Goal: Task Accomplishment & Management: Manage account settings

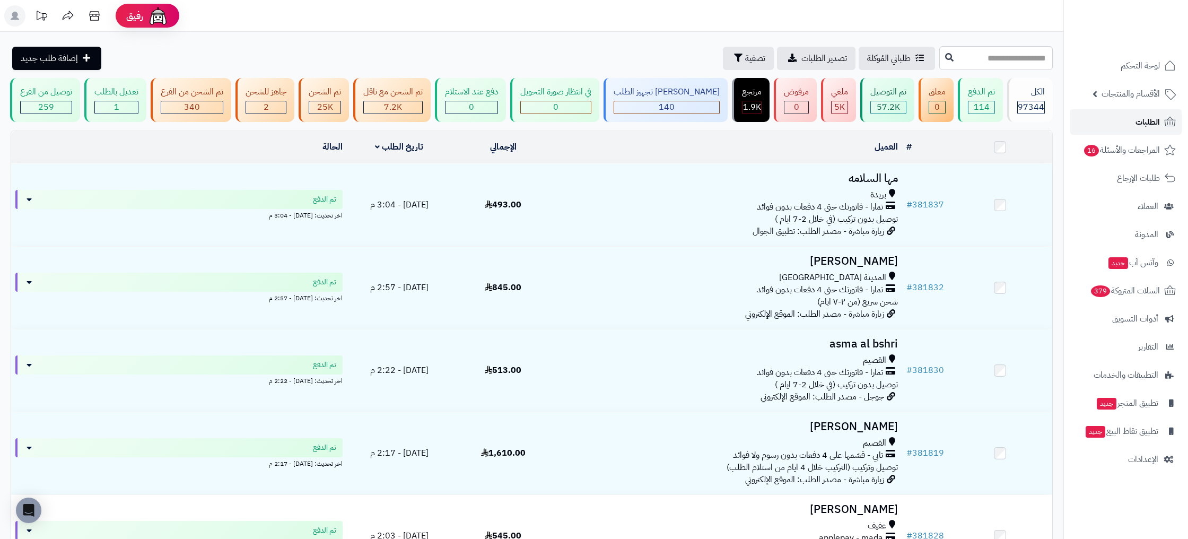
click at [1157, 126] on span "الطلبات" at bounding box center [1148, 122] width 24 height 15
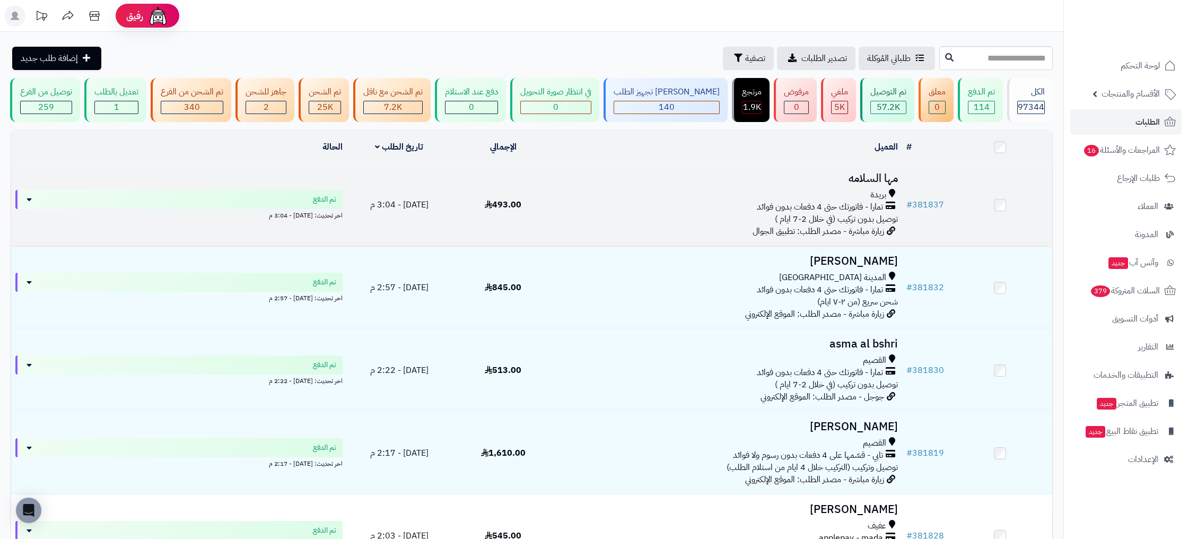
click at [934, 214] on td "# 381837" at bounding box center [925, 205] width 46 height 82
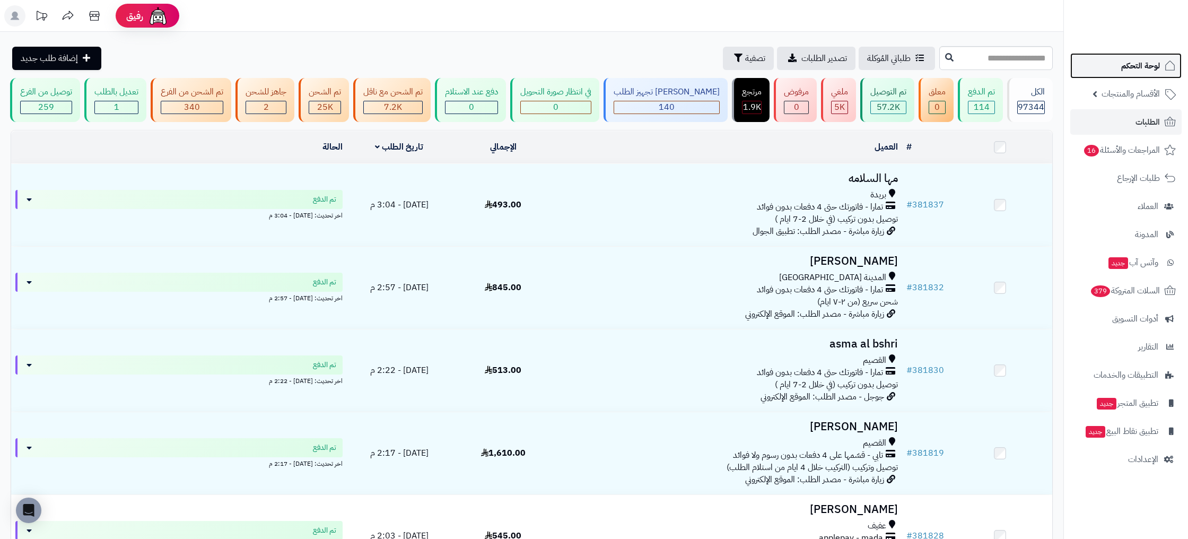
click at [1152, 65] on span "لوحة التحكم" at bounding box center [1140, 65] width 39 height 15
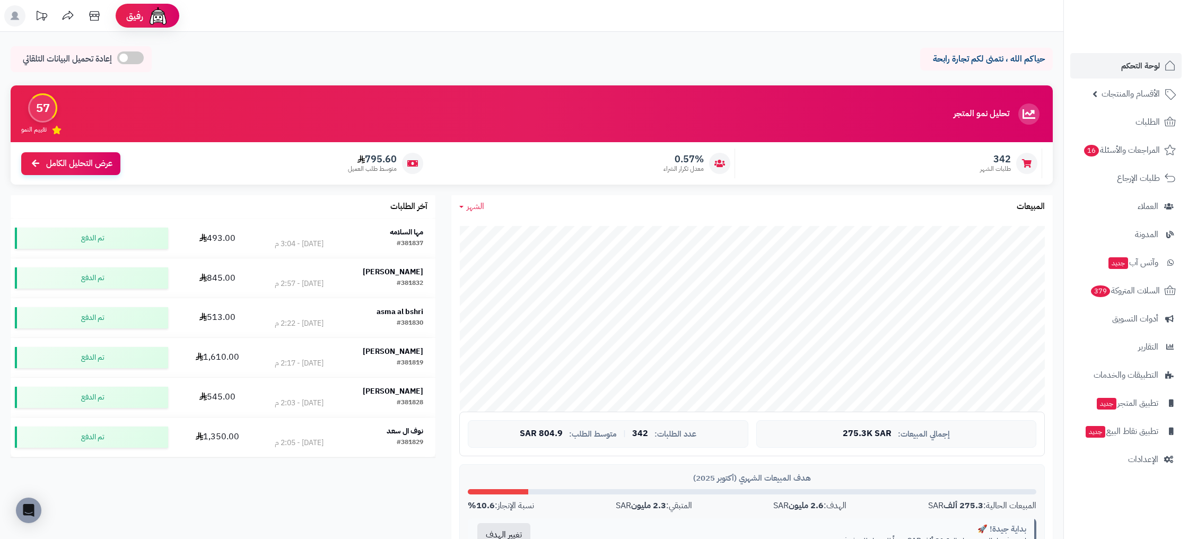
click at [476, 205] on span "الشهر" at bounding box center [476, 206] width 18 height 13
click at [512, 240] on link "اليوم" at bounding box center [493, 232] width 85 height 20
drag, startPoint x: 657, startPoint y: 431, endPoint x: 486, endPoint y: 430, distance: 170.8
click at [467, 430] on div "إجمالي المبيعات: 25.8K SAR عدد الطلبات: 31 | متوسط الطلب: 831.4 SAR" at bounding box center [752, 434] width 586 height 45
click at [544, 432] on span "831.4 SAR" at bounding box center [544, 434] width 43 height 10
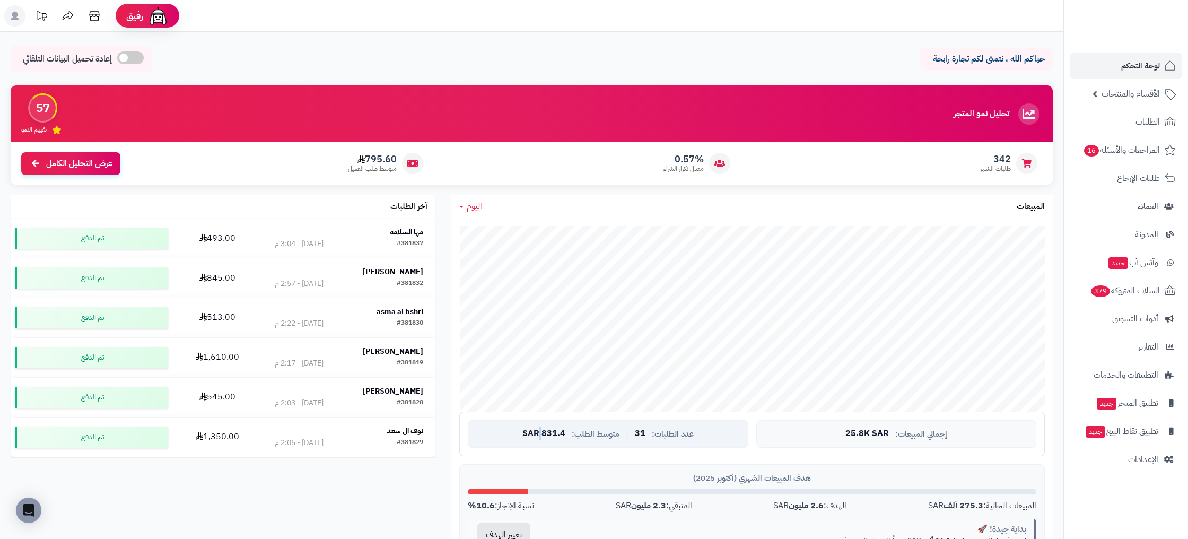
click at [544, 431] on span "831.4 SAR" at bounding box center [544, 434] width 43 height 10
drag, startPoint x: 939, startPoint y: 458, endPoint x: 951, endPoint y: 444, distance: 17.7
click at [939, 458] on div "جاري التحميل... إجمالي المبيعات: 25.8K SAR عدد الطلبات: 31 | متوسط الطلب: 831.4…" at bounding box center [752, 393] width 602 height 350
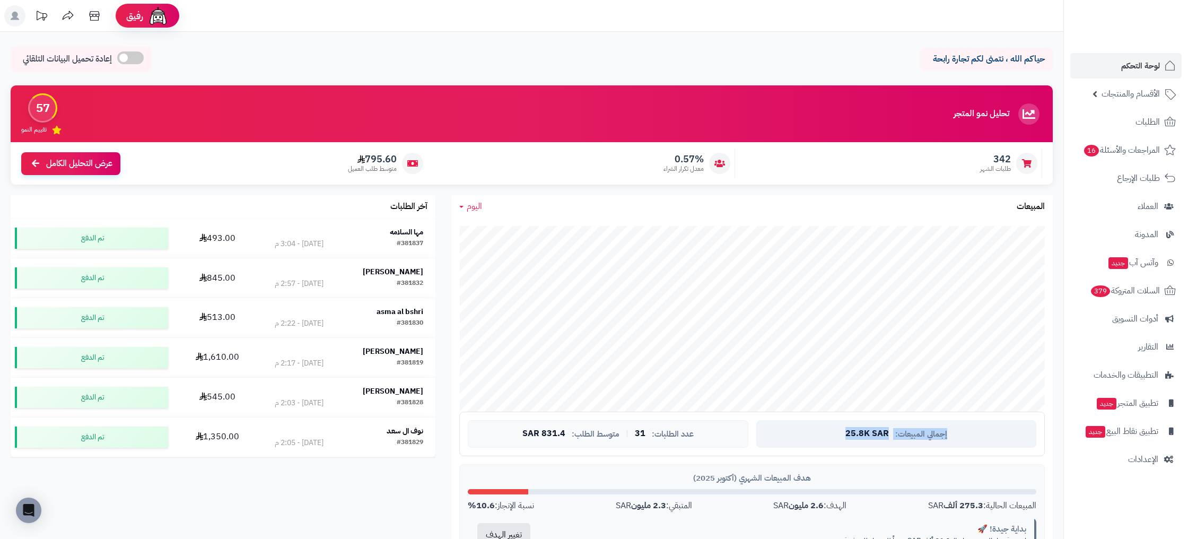
drag, startPoint x: 952, startPoint y: 437, endPoint x: 777, endPoint y: 431, distance: 175.7
click at [777, 431] on div "إجمالي المبيعات: 25.8K SAR" at bounding box center [896, 434] width 280 height 28
drag, startPoint x: 695, startPoint y: 434, endPoint x: 540, endPoint y: 432, distance: 155.4
click at [540, 432] on div "عدد الطلبات: 31 | متوسط الطلب: 831.4 SAR" at bounding box center [608, 434] width 280 height 28
click at [540, 432] on span "831.4 SAR" at bounding box center [544, 434] width 43 height 10
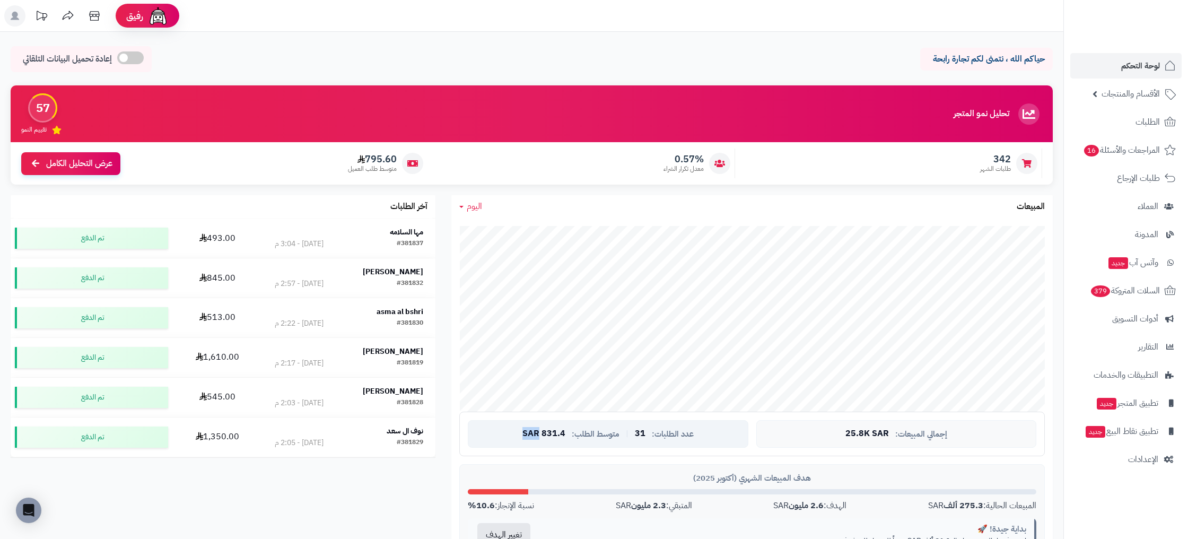
click at [540, 432] on span "831.4 SAR" at bounding box center [544, 434] width 43 height 10
click at [641, 451] on div "إجمالي المبيعات: 25.8K SAR عدد الطلبات: 31 | متوسط الطلب: 831.4 SAR" at bounding box center [752, 434] width 586 height 45
click at [1158, 128] on span "الطلبات" at bounding box center [1148, 122] width 24 height 15
